Goal: Find specific page/section: Find specific page/section

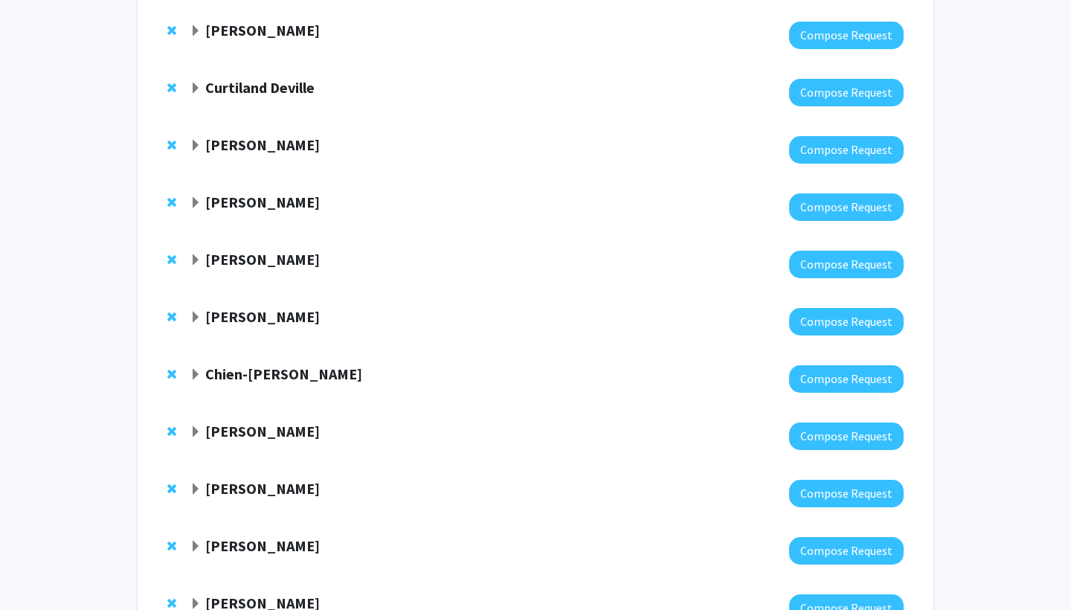
scroll to position [219, 0]
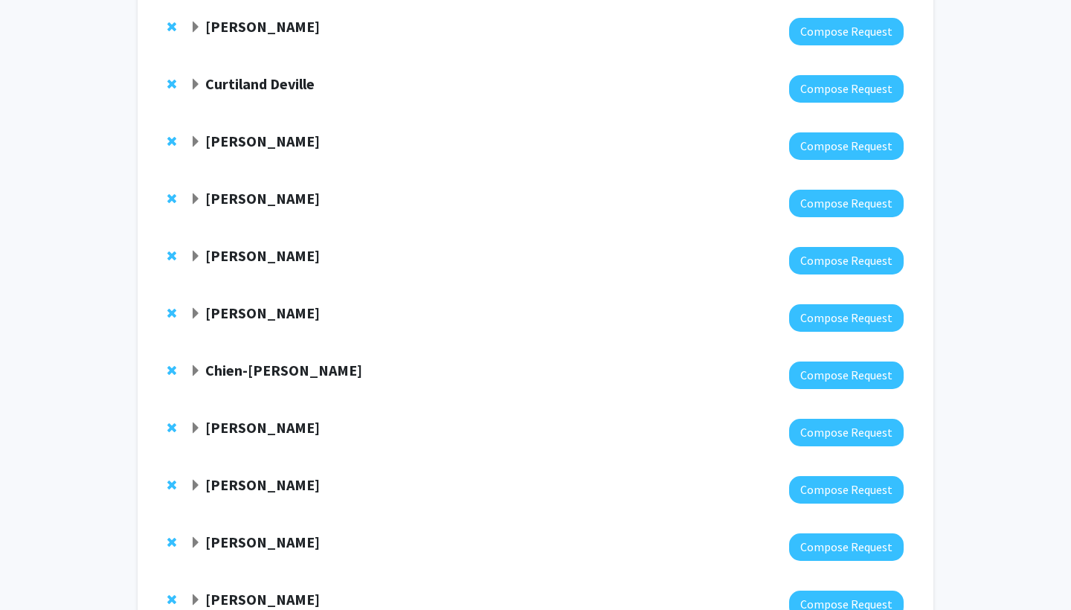
click at [188, 315] on div "[PERSON_NAME] Compose Request" at bounding box center [535, 317] width 766 height 57
click at [196, 313] on span "Expand Hari Easwaran Bookmark" at bounding box center [196, 314] width 12 height 12
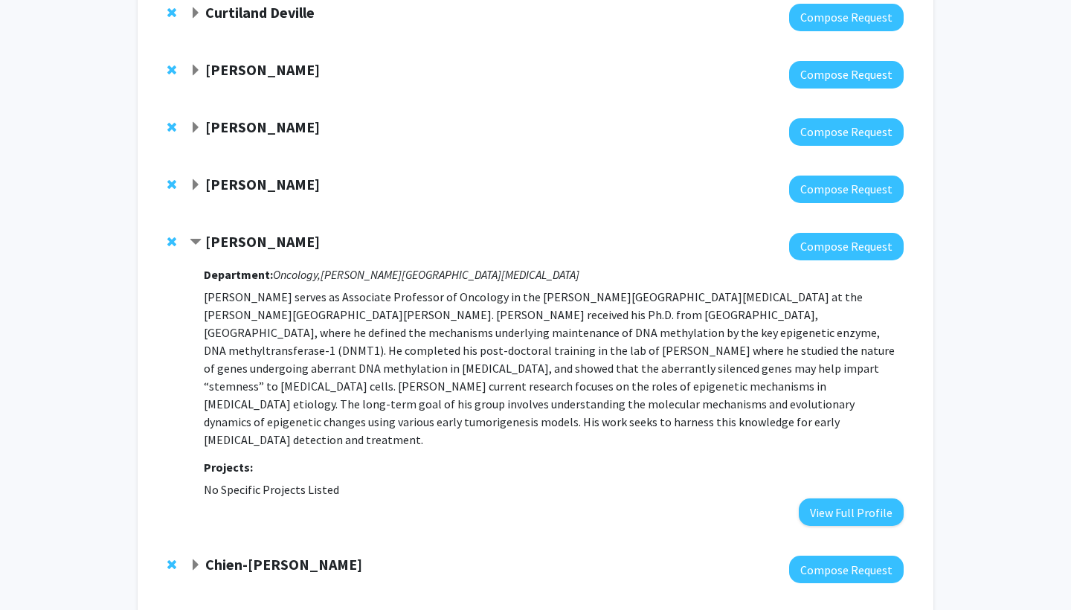
scroll to position [292, 0]
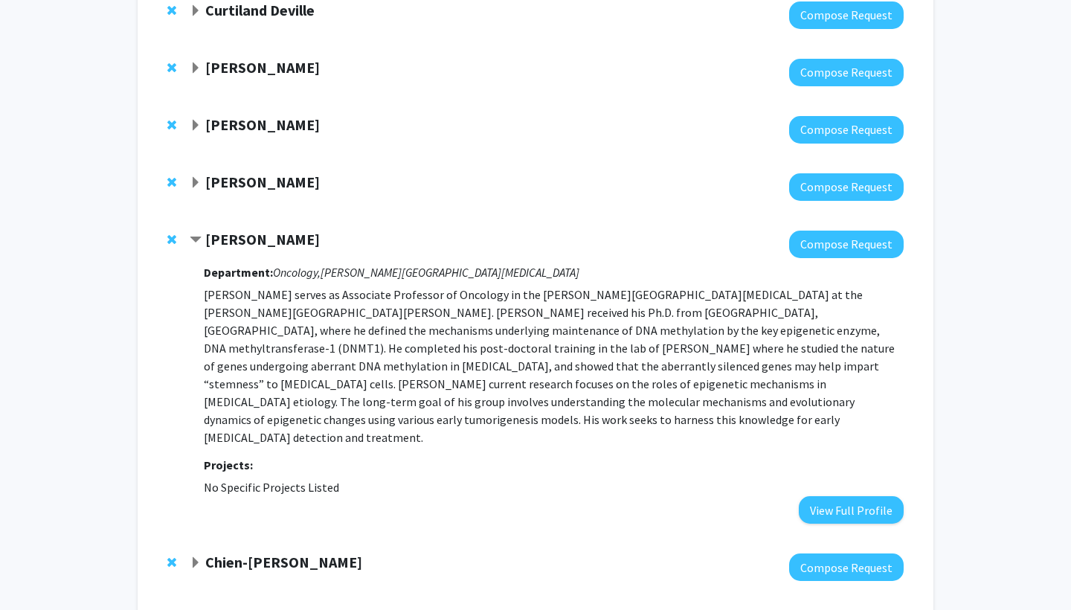
click at [199, 238] on span "Contract Hari Easwaran Bookmark" at bounding box center [196, 240] width 12 height 12
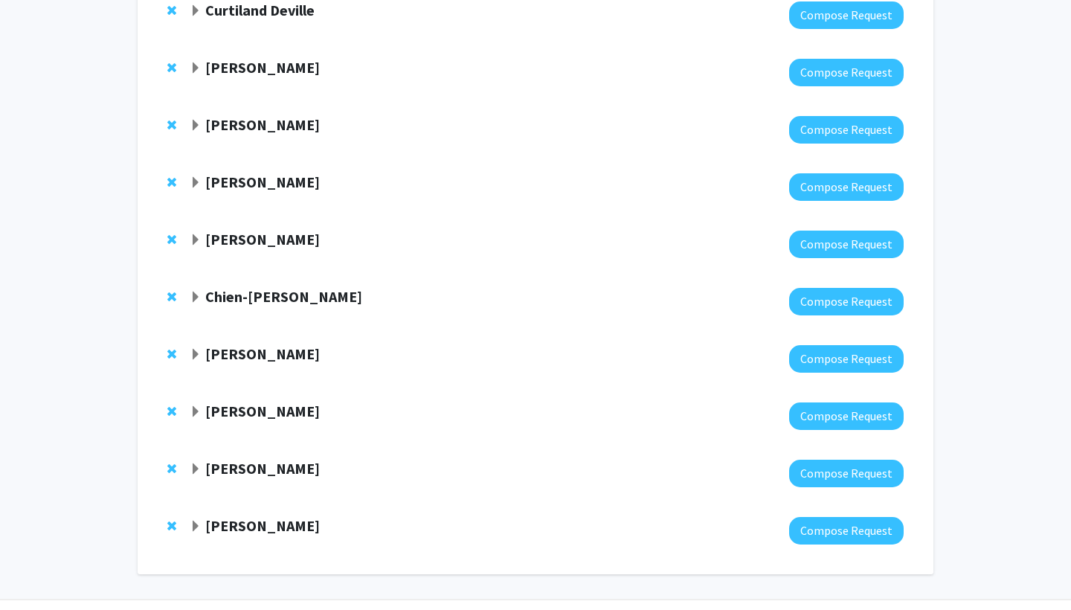
click at [194, 298] on span "Expand Chien-Fu Hung Bookmark" at bounding box center [196, 298] width 12 height 12
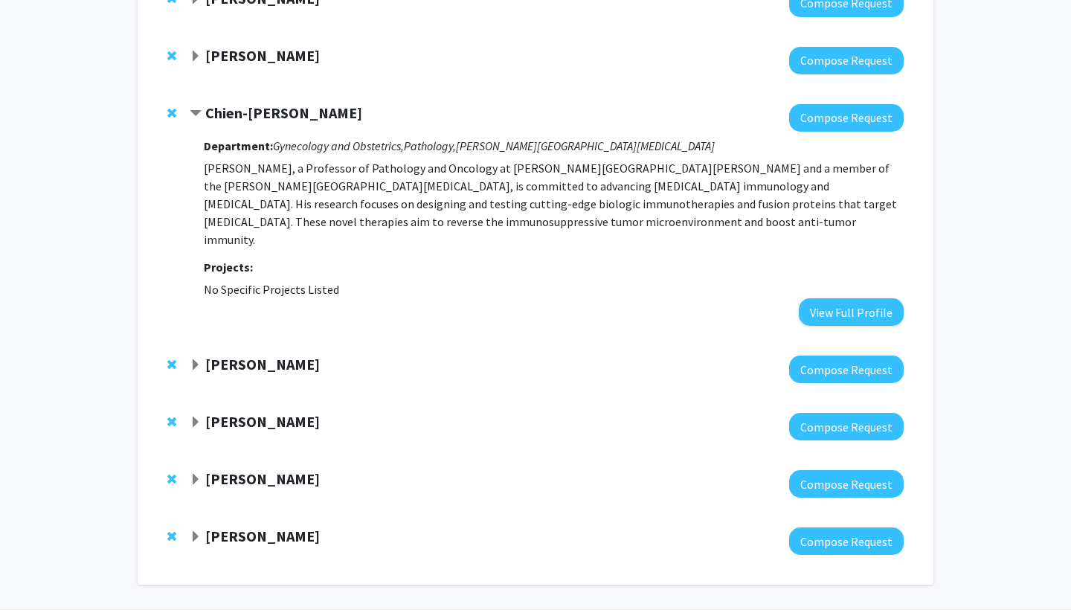
scroll to position [486, 0]
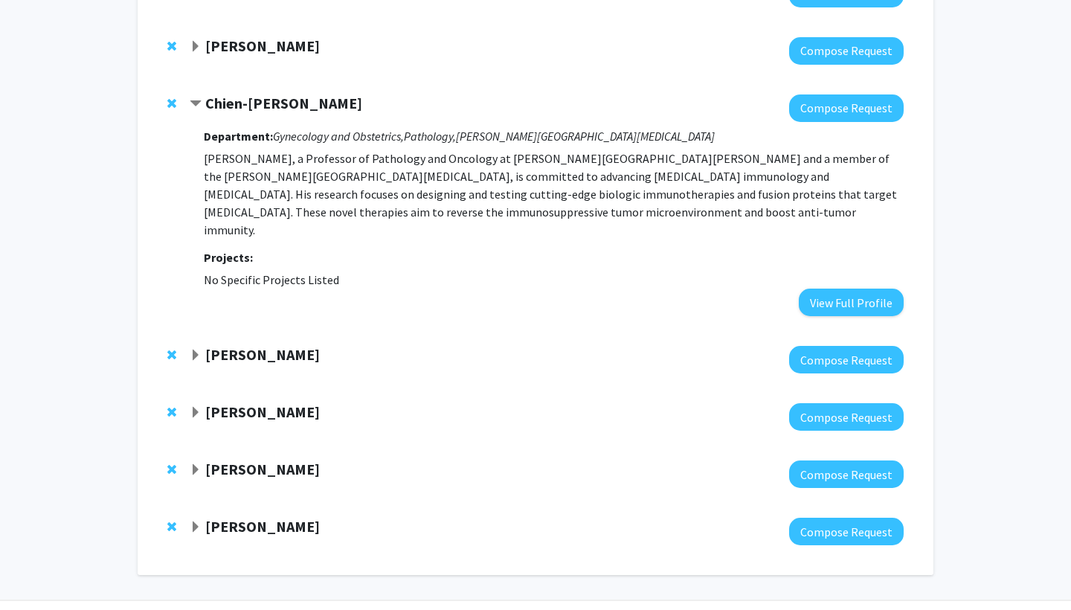
click at [196, 350] on span "Expand Karen Sfanos Bookmark" at bounding box center [196, 356] width 12 height 12
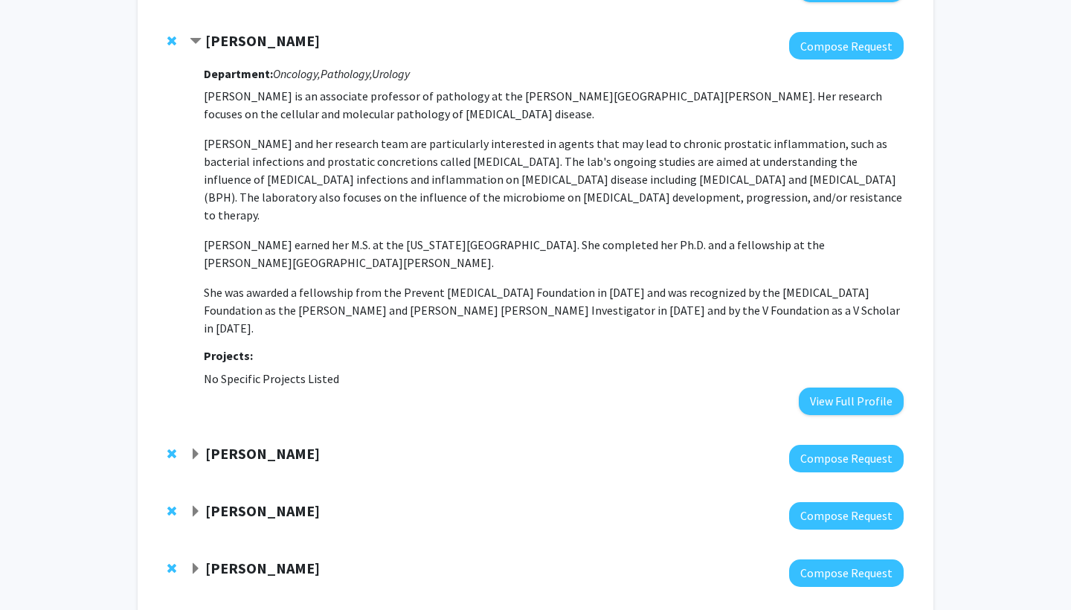
scroll to position [801, 0]
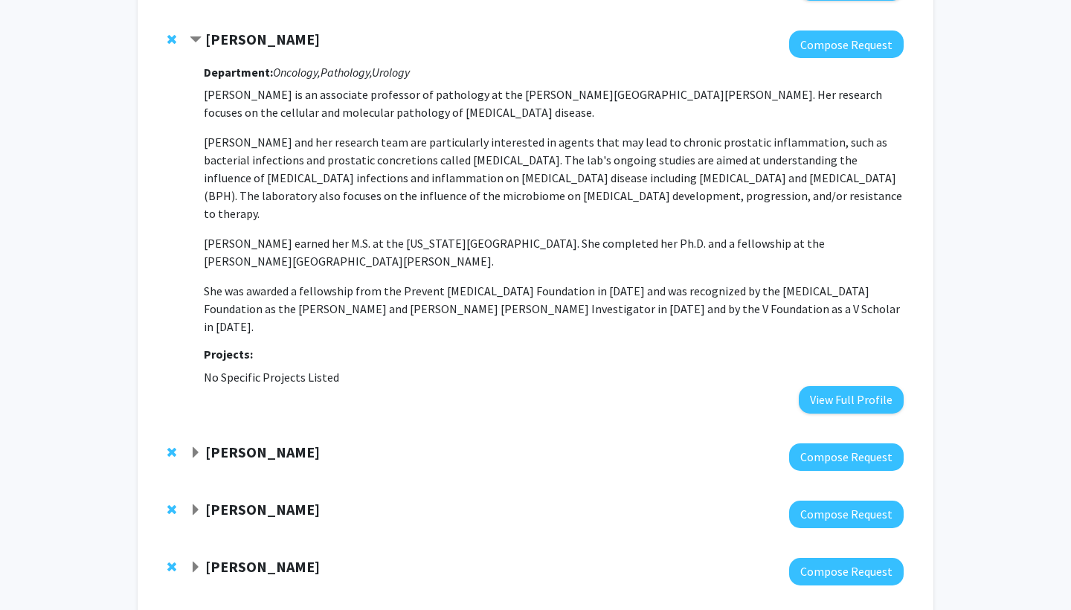
click at [196, 34] on span "Contract Karen Sfanos Bookmark" at bounding box center [196, 40] width 12 height 12
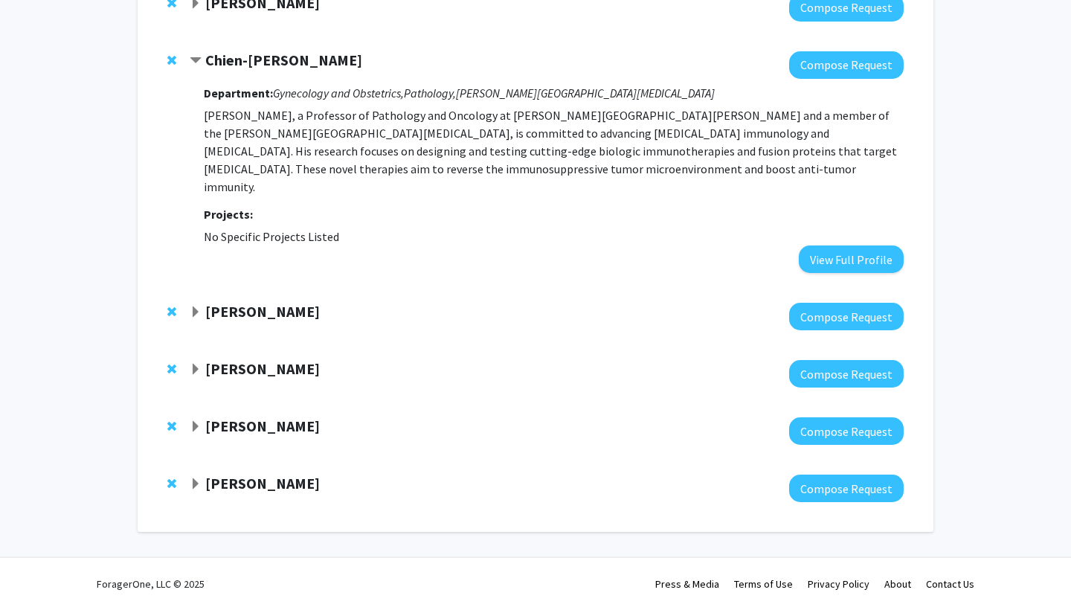
scroll to position [512, 0]
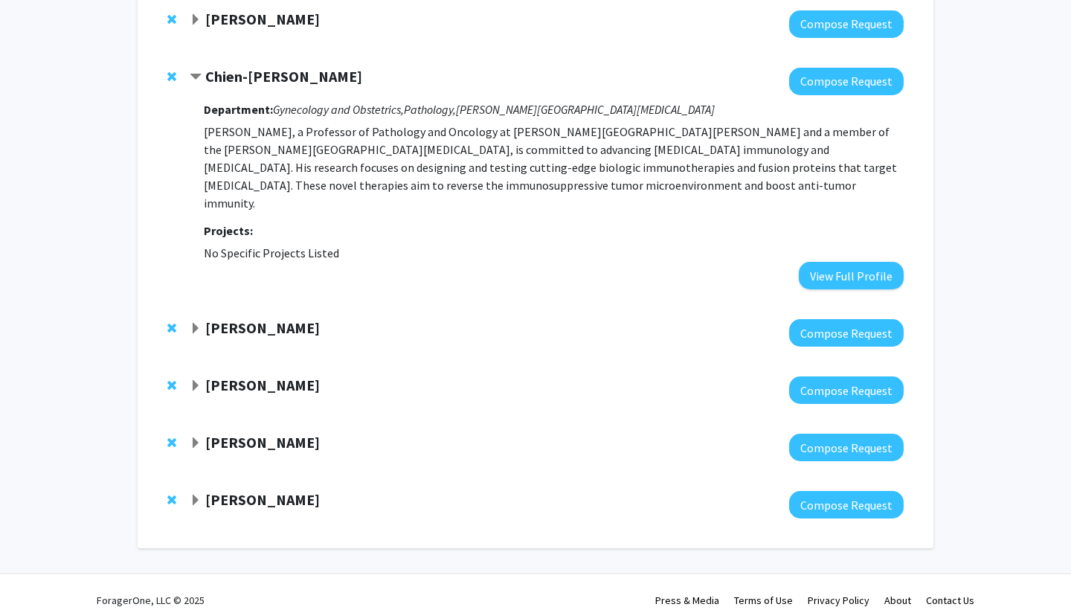
click at [190, 380] on span "Expand Ying Zou Bookmark" at bounding box center [196, 386] width 12 height 12
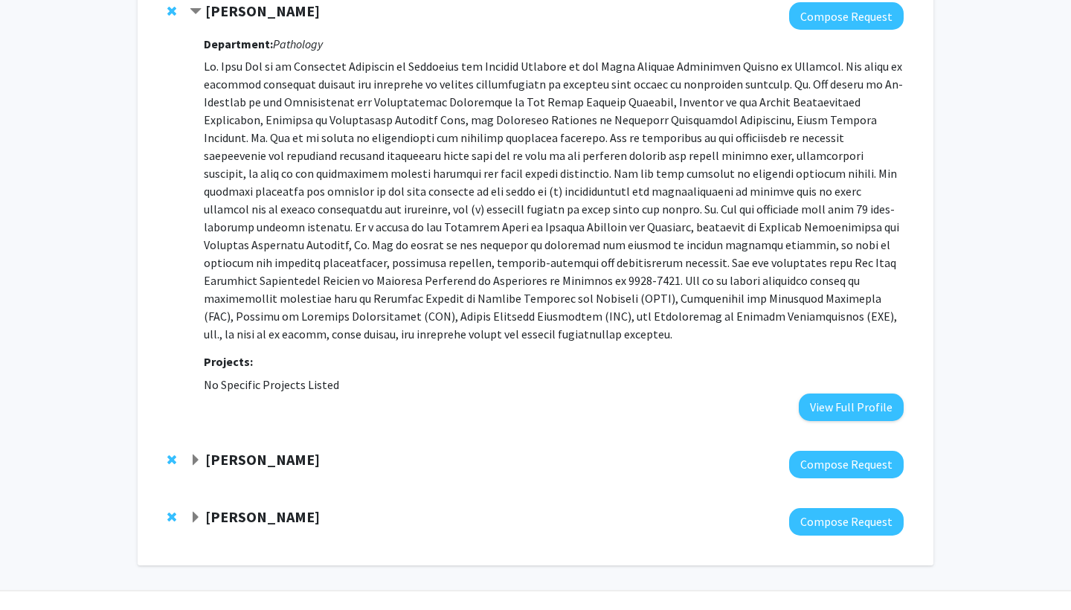
scroll to position [885, 0]
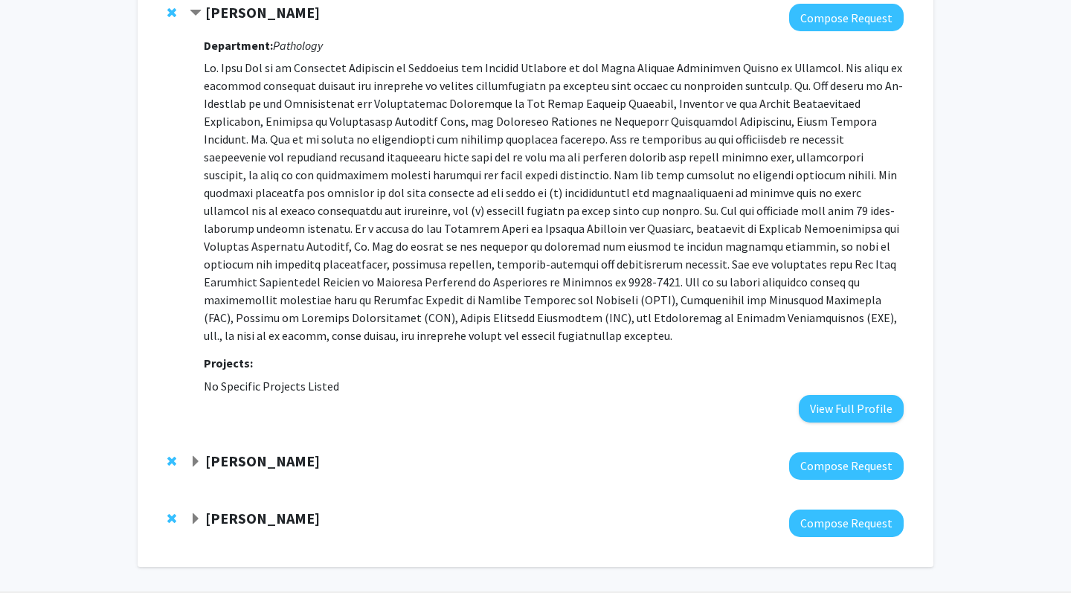
click at [197, 456] on span "Expand Andy Feinberg Bookmark" at bounding box center [196, 462] width 12 height 12
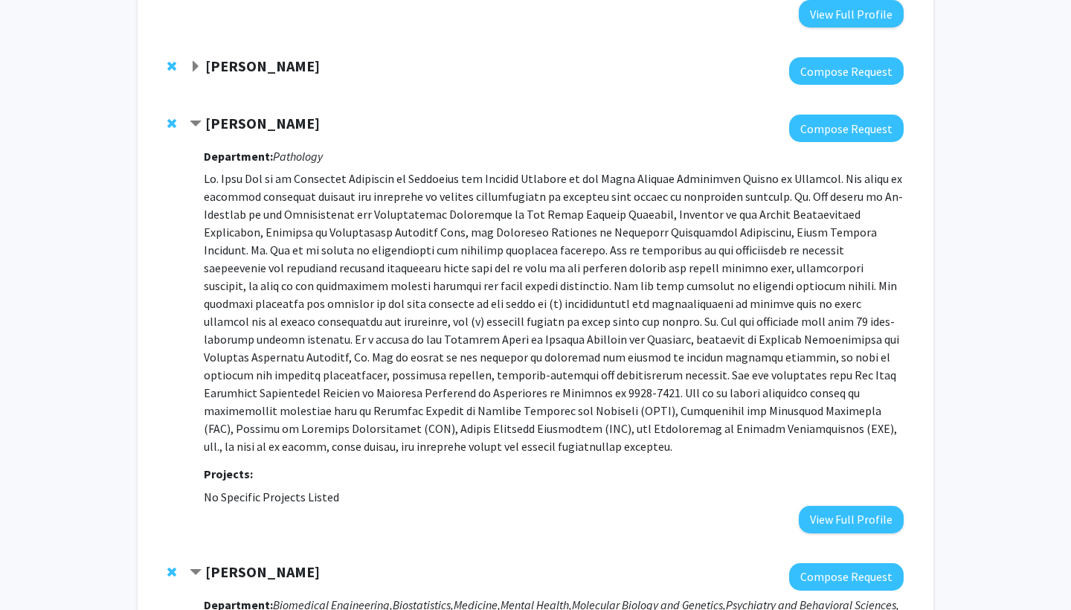
scroll to position [661, 0]
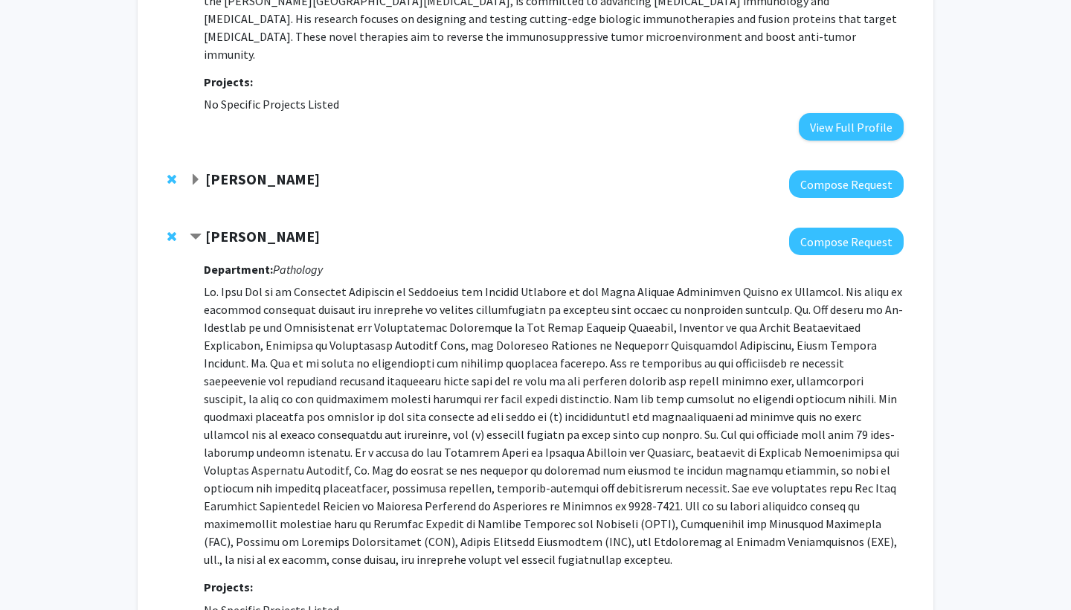
click at [196, 231] on span "Contract Ying Zou Bookmark" at bounding box center [196, 237] width 12 height 12
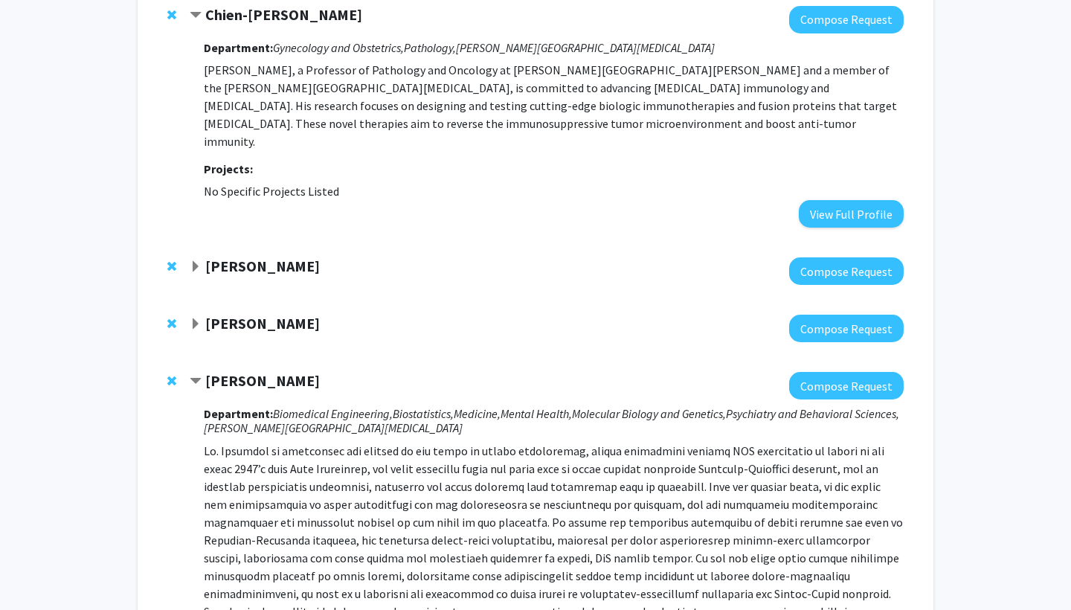
scroll to position [316, 0]
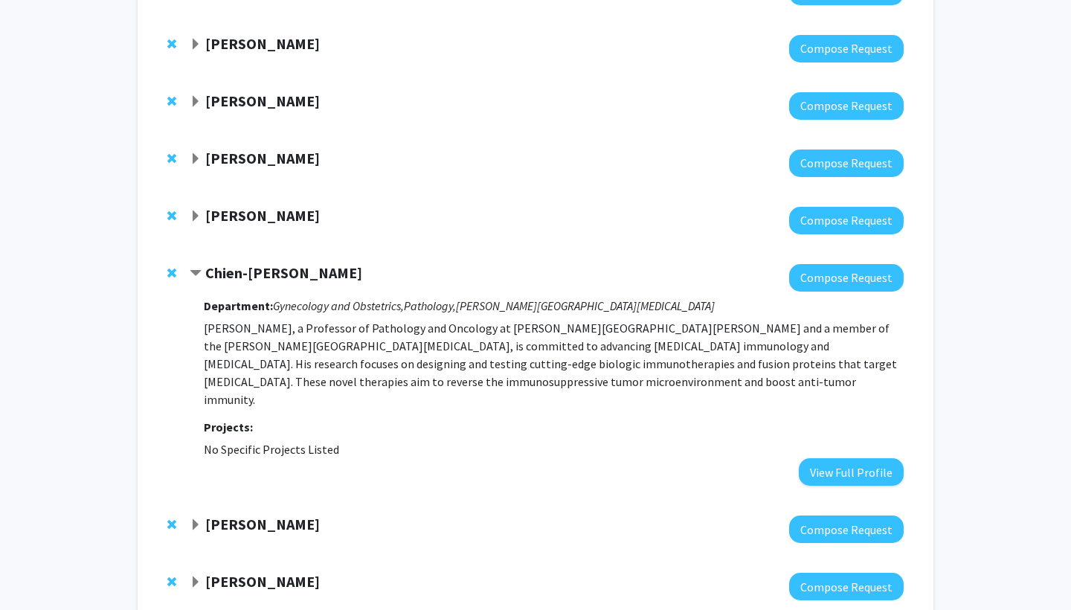
click at [194, 274] on span "Contract Chien-Fu Hung Bookmark" at bounding box center [196, 274] width 12 height 12
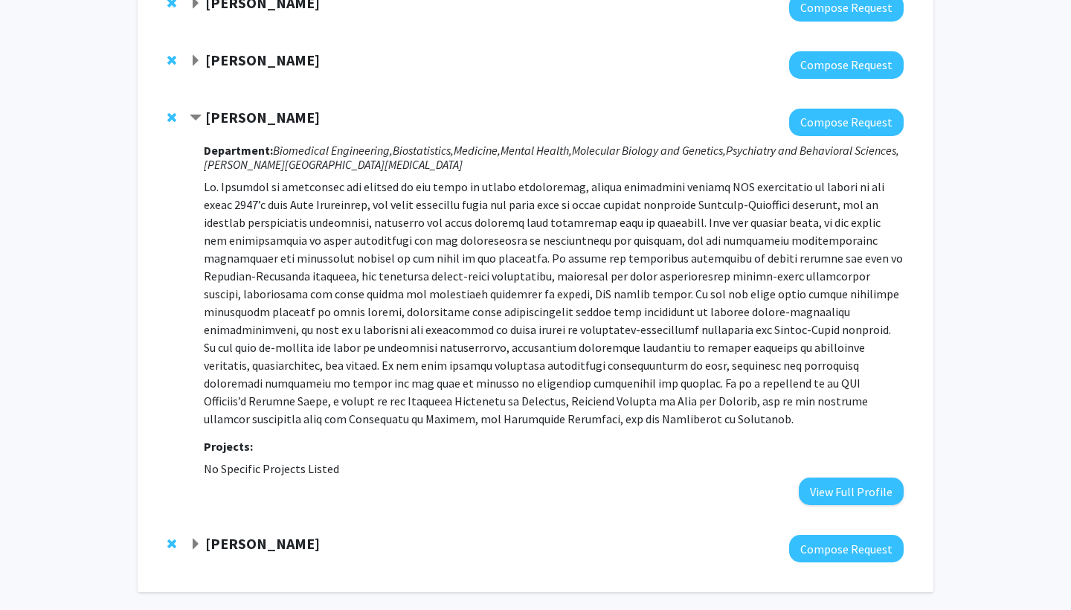
scroll to position [651, 0]
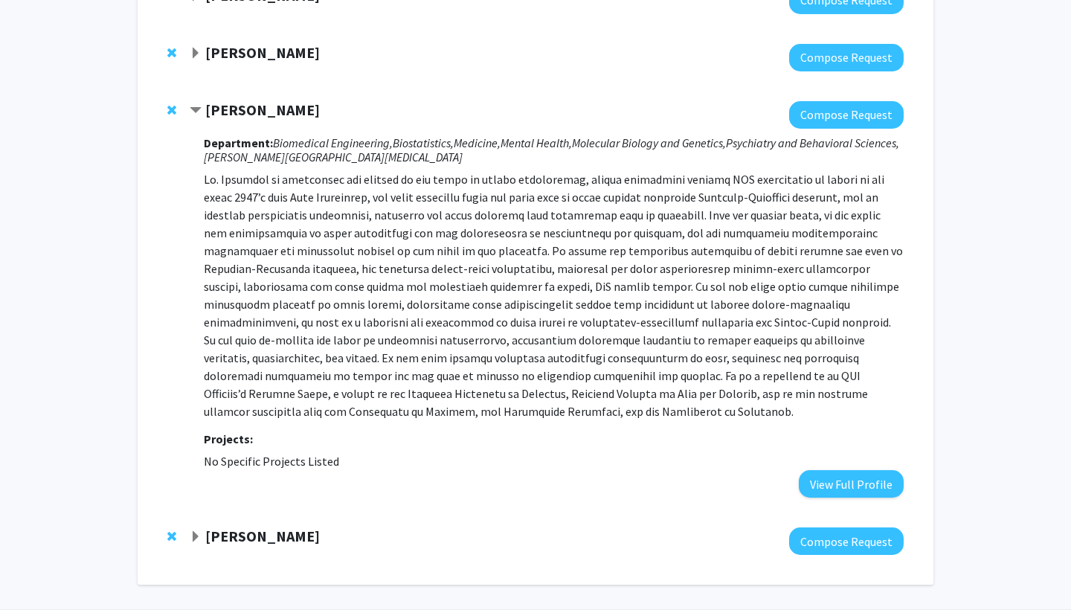
click at [196, 106] on span "Contract Andy Feinberg Bookmark" at bounding box center [196, 111] width 12 height 12
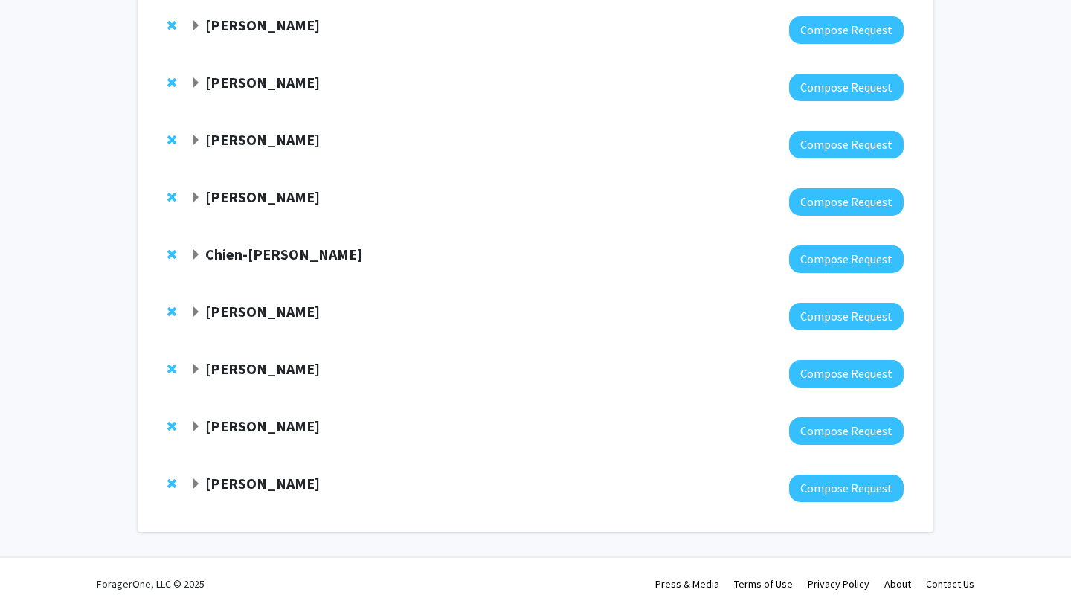
scroll to position [336, 0]
click at [193, 487] on span "Expand Ashley Cimino-Mathews Bookmark" at bounding box center [196, 484] width 12 height 12
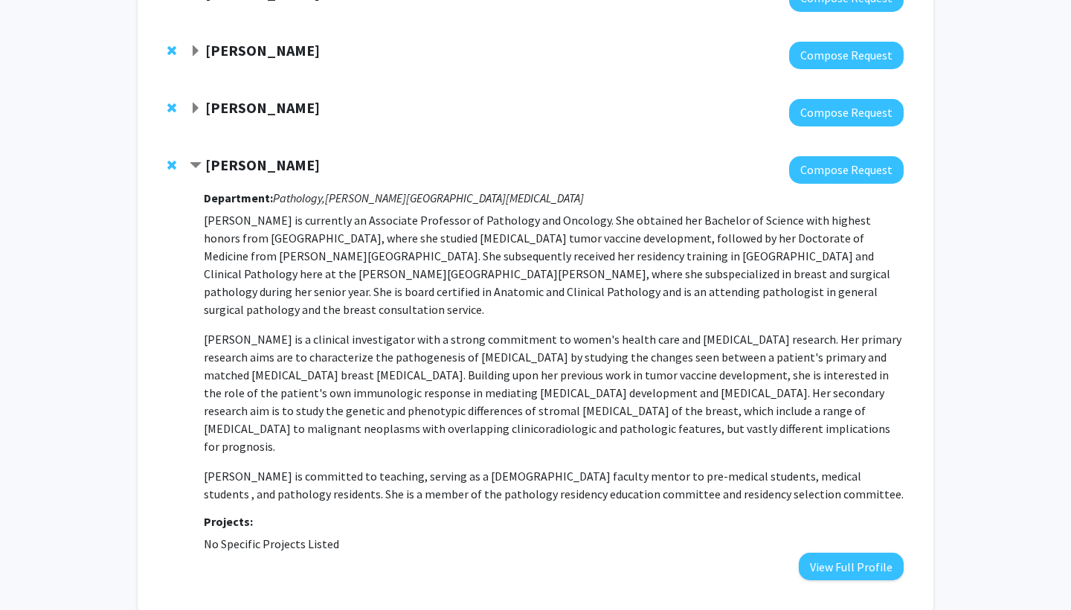
scroll to position [652, 0]
click at [207, 166] on strong "[PERSON_NAME]" at bounding box center [262, 165] width 115 height 19
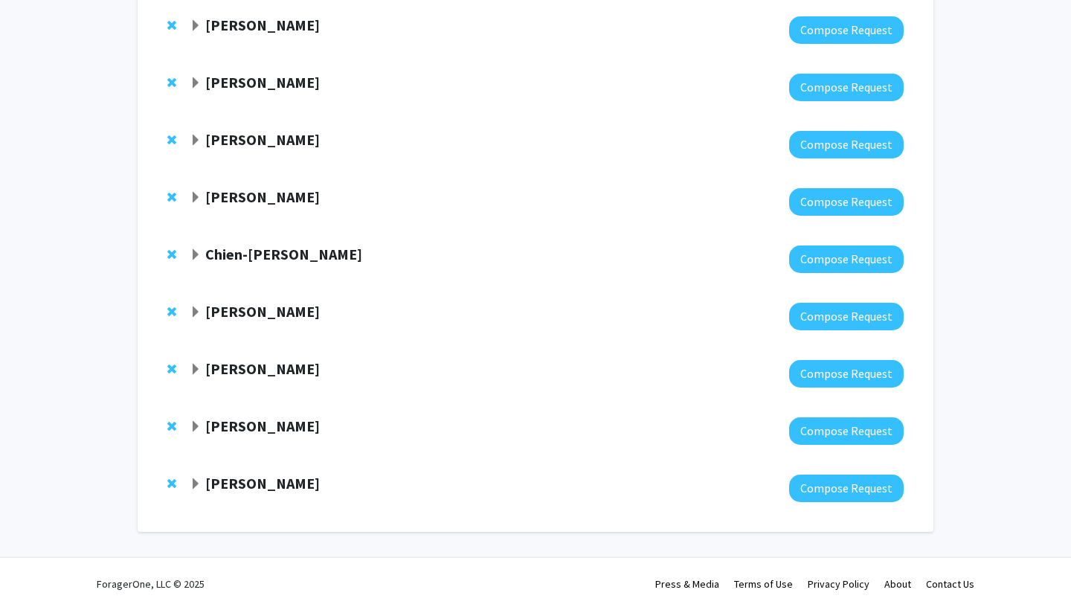
click at [207, 166] on div "[PERSON_NAME] Compose Request" at bounding box center [535, 144] width 766 height 57
click at [242, 281] on div "Chien-[PERSON_NAME] Compose Request" at bounding box center [535, 259] width 766 height 57
click at [194, 475] on div "[PERSON_NAME]" at bounding box center [350, 484] width 321 height 19
click at [193, 480] on span "Expand Ashley Cimino-Mathews Bookmark" at bounding box center [196, 484] width 12 height 12
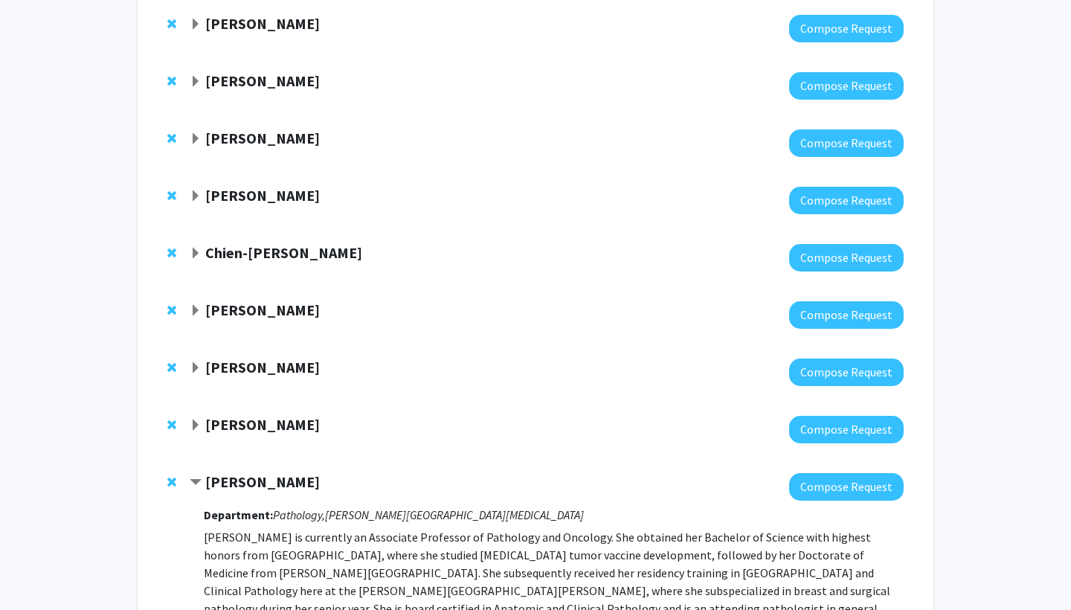
drag, startPoint x: 208, startPoint y: 481, endPoint x: 417, endPoint y: 478, distance: 208.3
click at [417, 478] on div "[PERSON_NAME]" at bounding box center [350, 482] width 321 height 19
copy strong "[PERSON_NAME]"
